Goal: Entertainment & Leisure: Browse casually

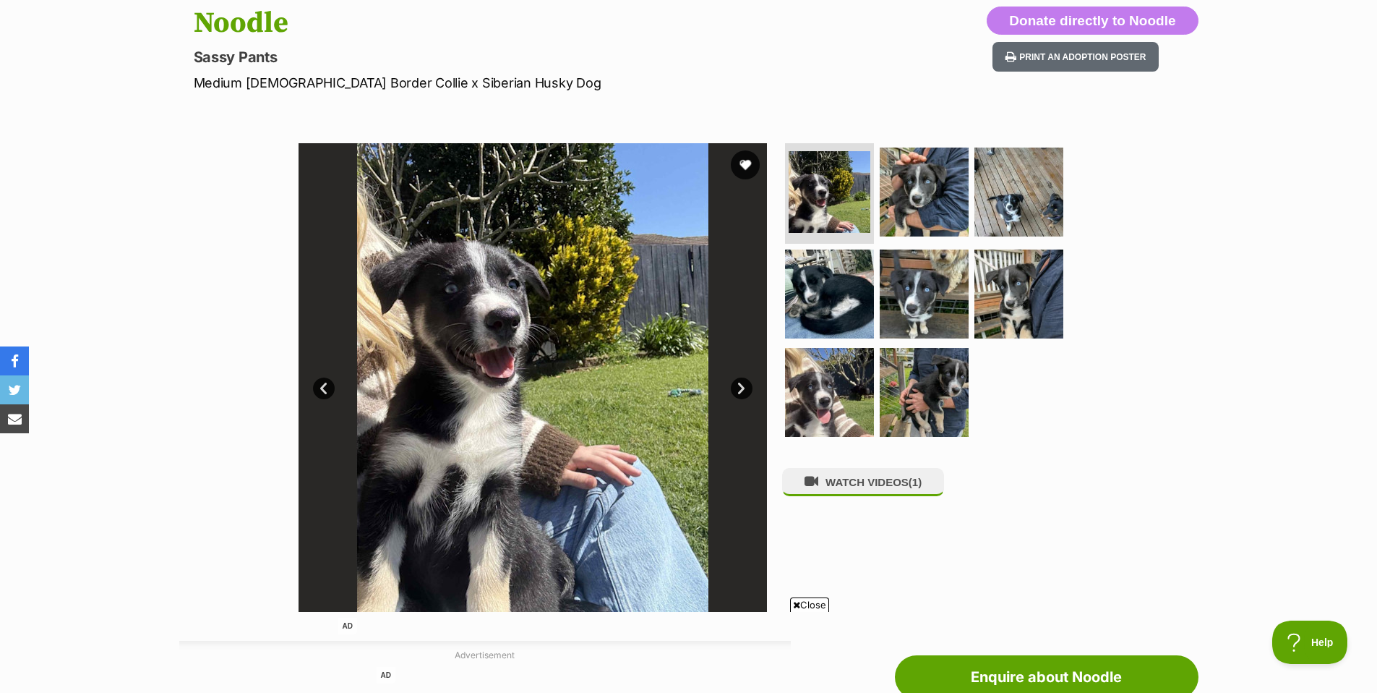
scroll to position [173, 0]
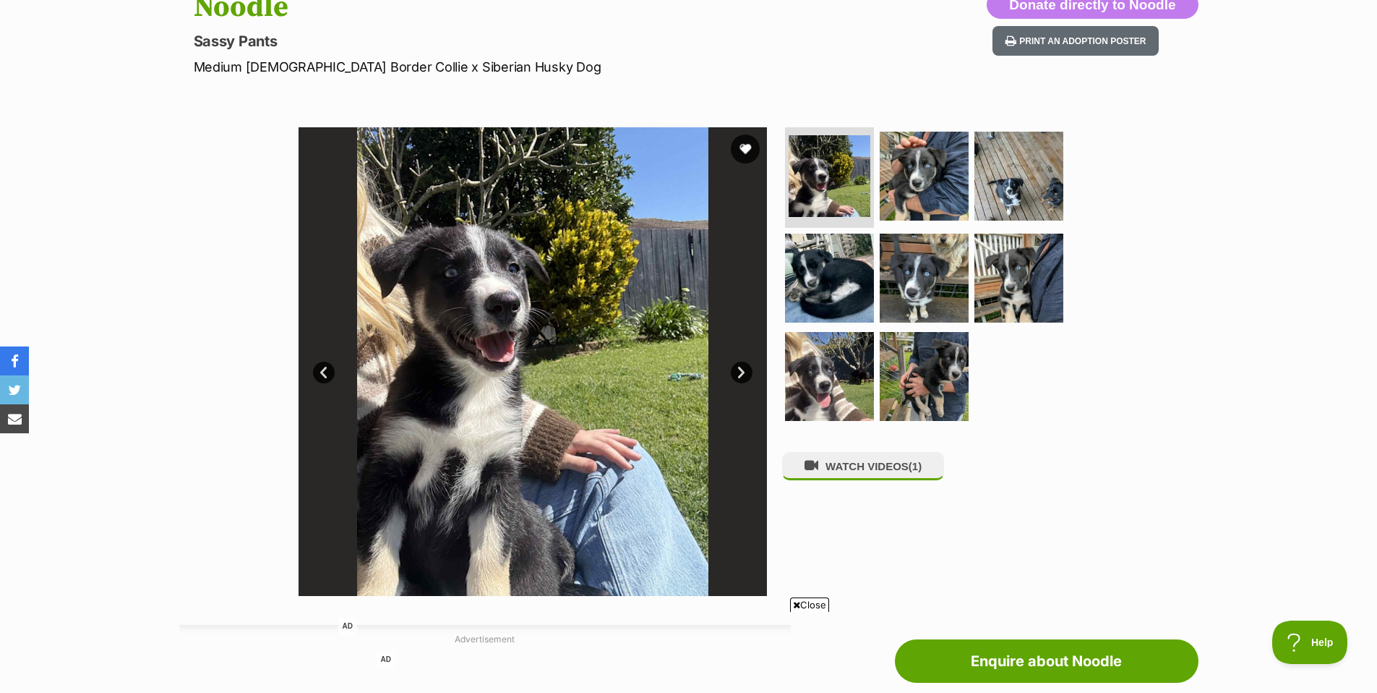
click at [739, 372] on link "Next" at bounding box center [742, 372] width 22 height 22
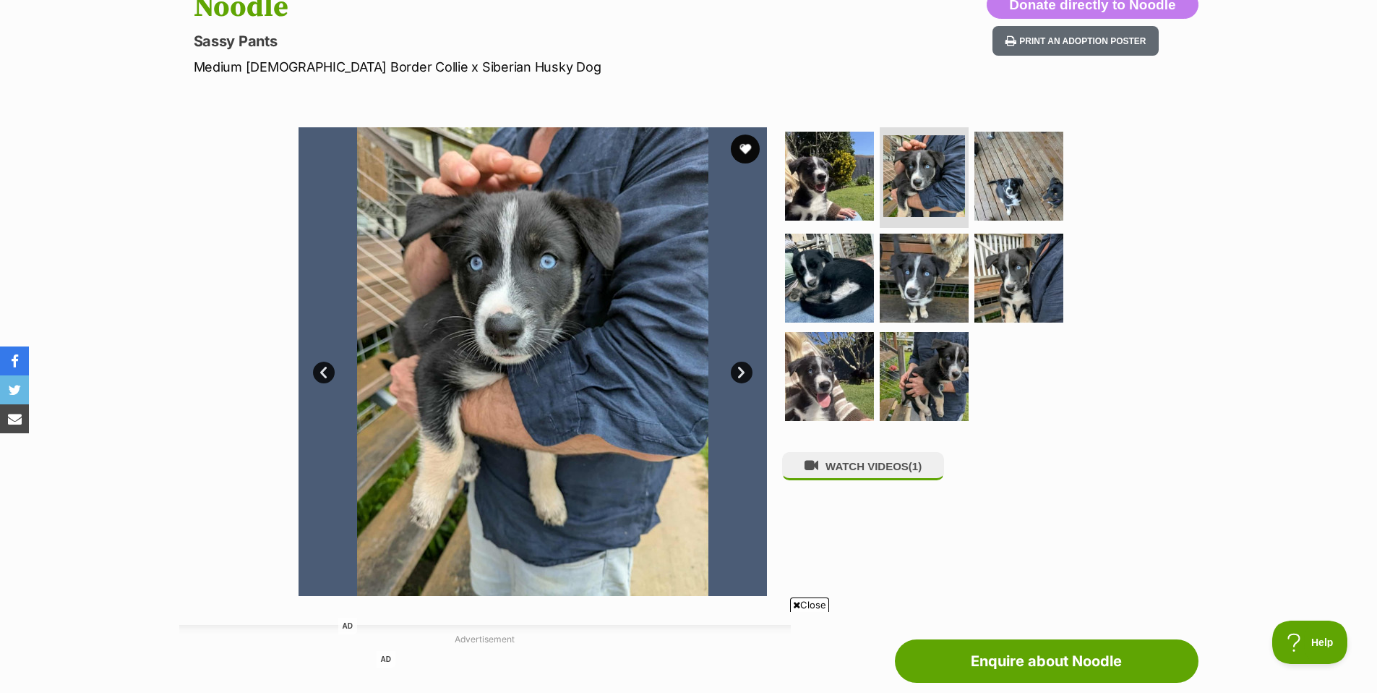
click at [741, 372] on link "Next" at bounding box center [742, 372] width 22 height 22
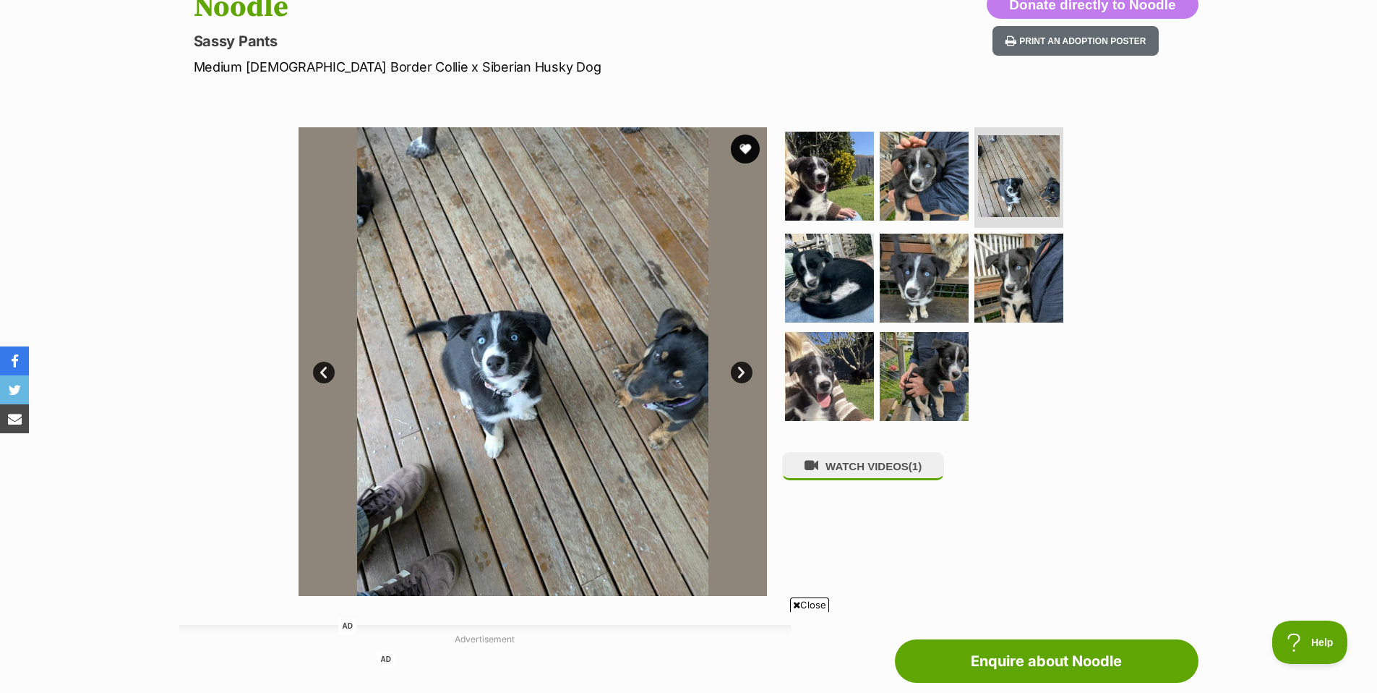
click at [743, 377] on link "Next" at bounding box center [742, 372] width 22 height 22
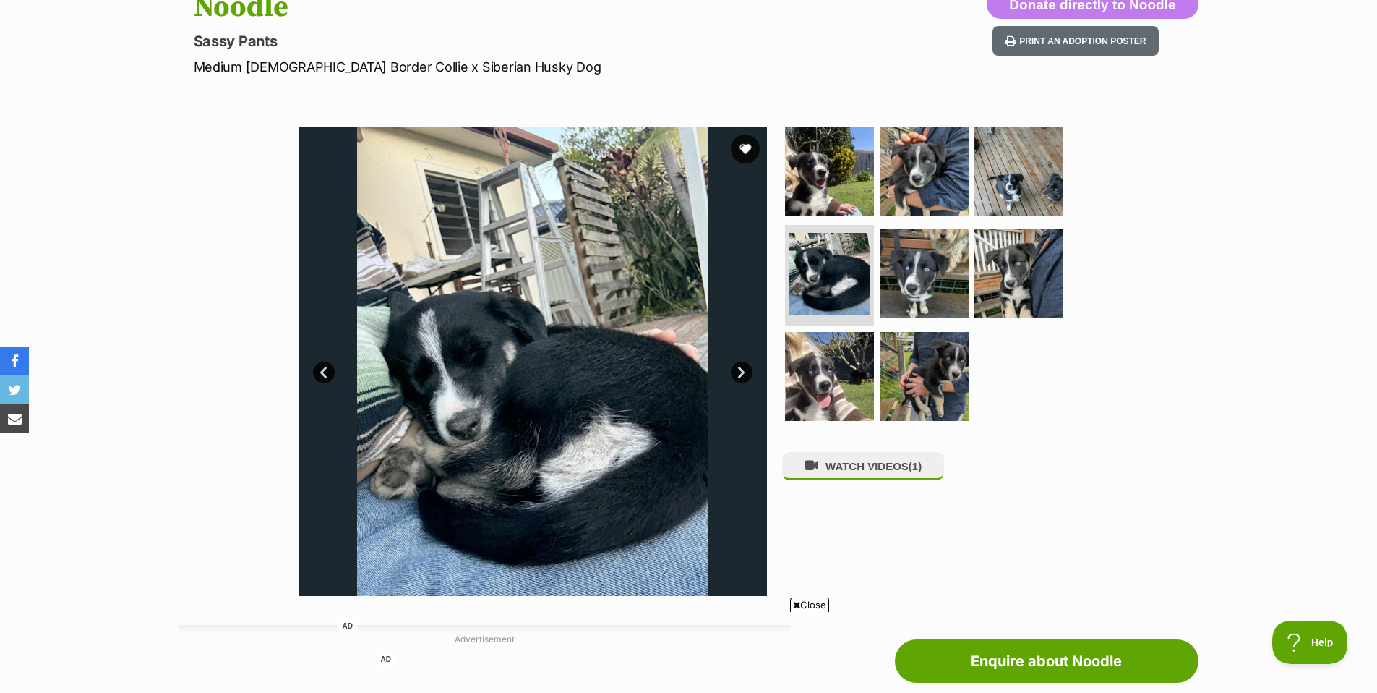
click at [743, 377] on link "Next" at bounding box center [742, 372] width 22 height 22
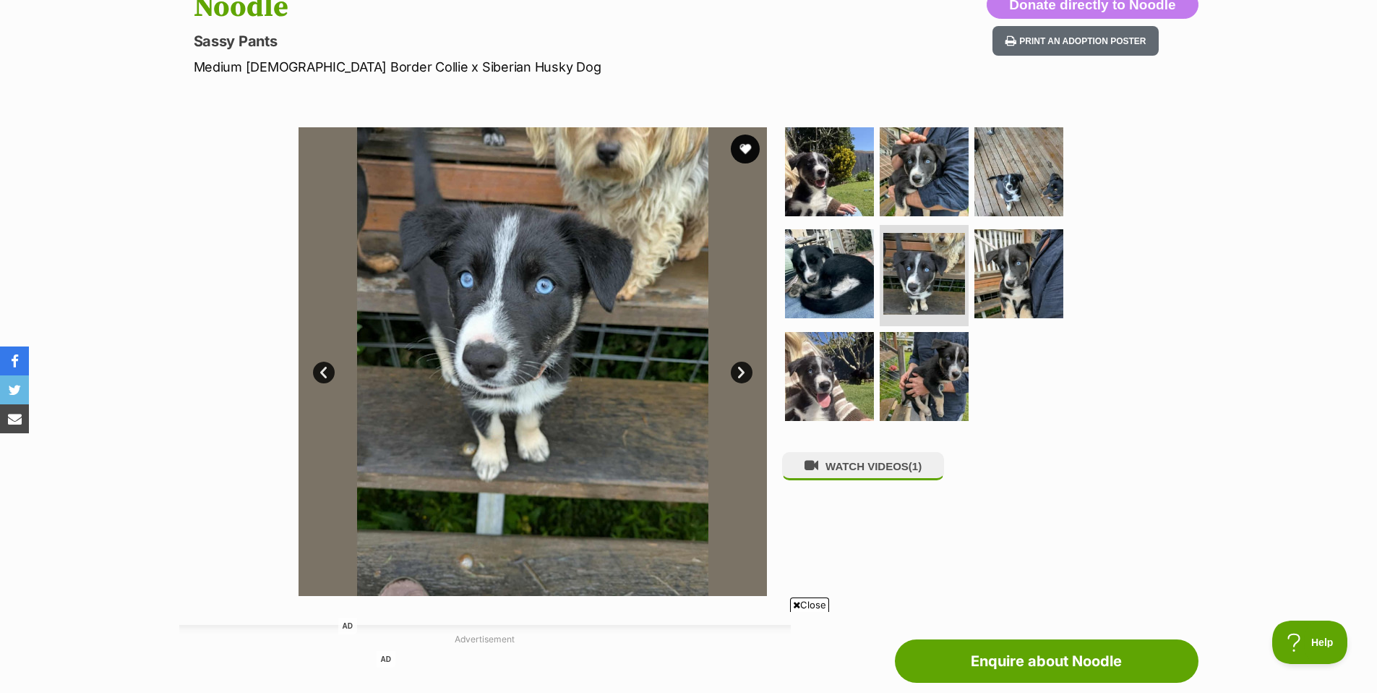
click at [743, 377] on link "Next" at bounding box center [742, 372] width 22 height 22
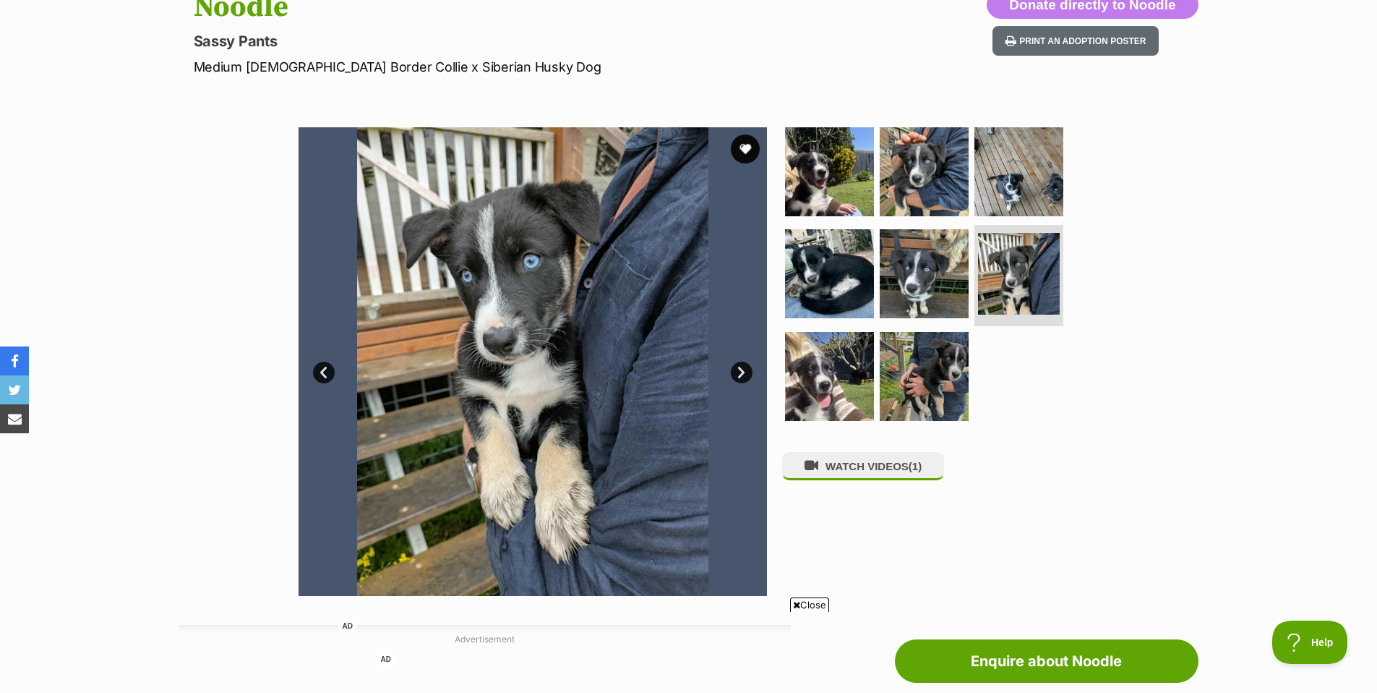
click at [743, 377] on link "Next" at bounding box center [742, 372] width 22 height 22
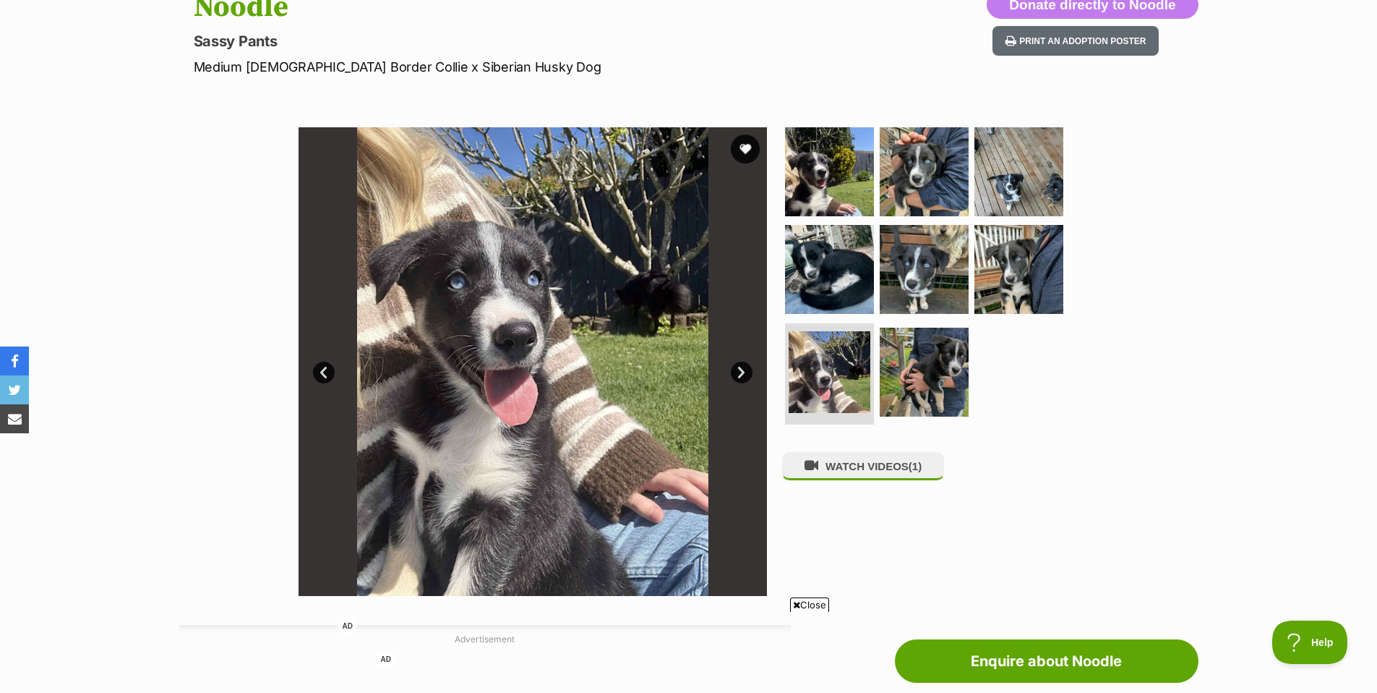
click at [743, 377] on link "Next" at bounding box center [742, 372] width 22 height 22
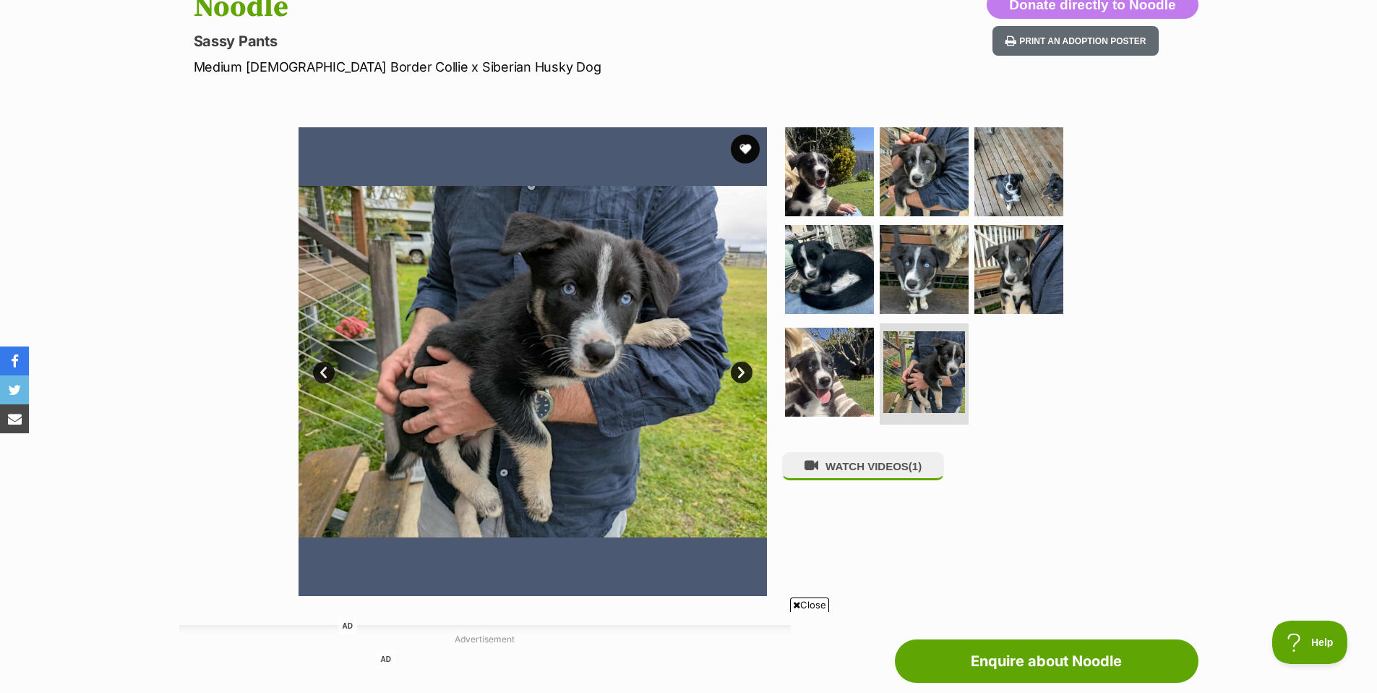
click at [743, 377] on link "Next" at bounding box center [742, 372] width 22 height 22
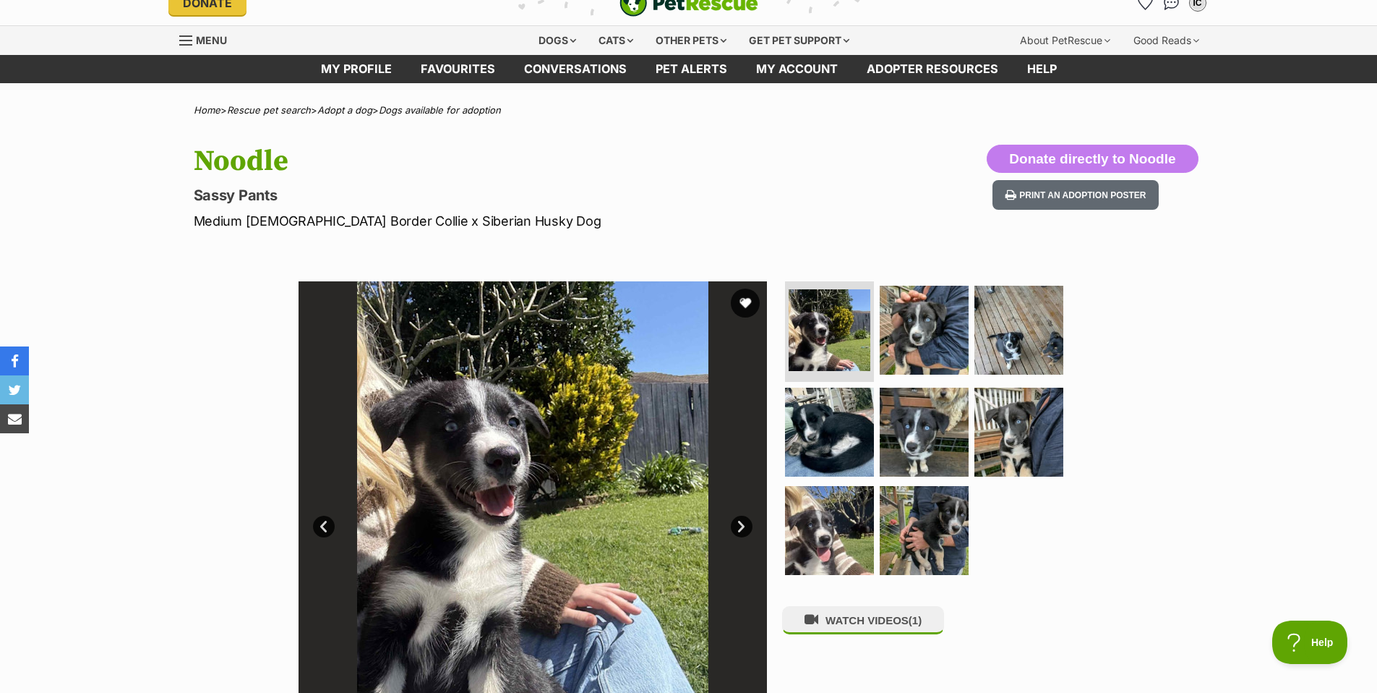
scroll to position [0, 0]
